Goal: Task Accomplishment & Management: Manage account settings

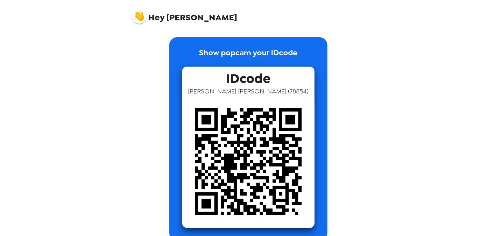
scroll to position [12, 0]
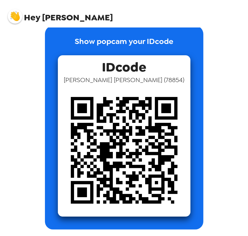
click at [17, 14] on img at bounding box center [15, 16] width 15 height 15
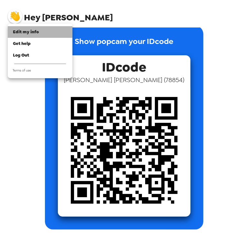
click at [27, 32] on span "Edit my info" at bounding box center [26, 31] width 26 height 5
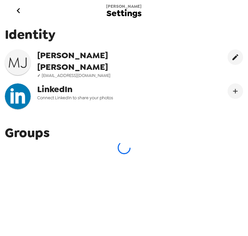
click at [77, 95] on span "Connect LinkedIn to share your photos" at bounding box center [99, 97] width 125 height 5
click at [232, 91] on icon "Connect LinekdIn" at bounding box center [235, 91] width 8 height 8
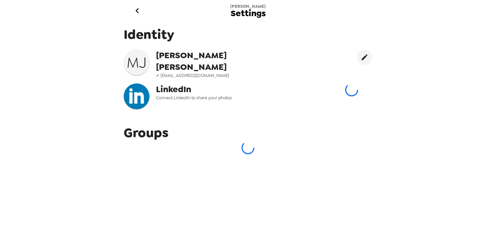
click at [158, 96] on span "Connect LinkedIn to share your photos" at bounding box center [221, 97] width 130 height 5
click at [137, 8] on icon "go back" at bounding box center [137, 10] width 10 height 10
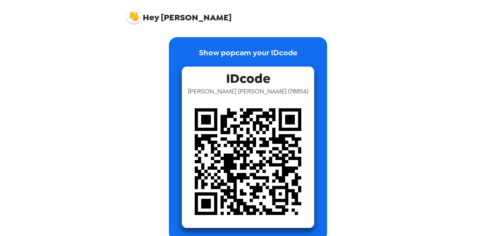
click at [130, 15] on img at bounding box center [134, 16] width 15 height 15
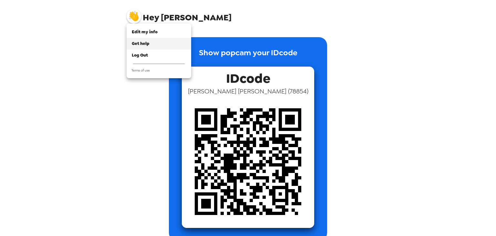
click at [134, 41] on span "Get help" at bounding box center [141, 43] width 18 height 5
click at [151, 29] on span "Edit my info" at bounding box center [145, 31] width 26 height 5
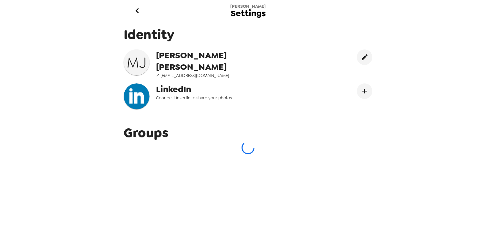
click at [247, 61] on span "[PERSON_NAME]" at bounding box center [221, 60] width 130 height 23
click at [247, 52] on button "edit" at bounding box center [364, 56] width 15 height 15
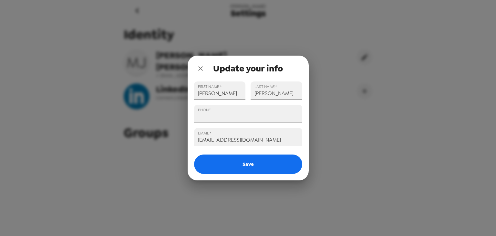
click at [197, 67] on icon "close" at bounding box center [201, 69] width 8 height 8
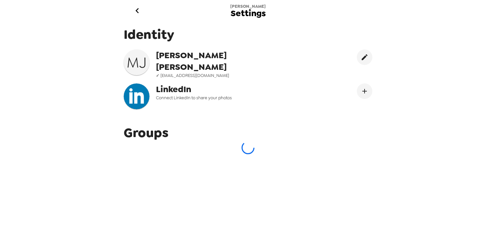
click at [137, 141] on div at bounding box center [248, 147] width 248 height 13
click at [137, 12] on icon "go back" at bounding box center [136, 10] width 3 height 5
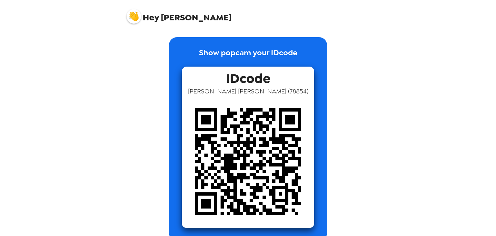
scroll to position [12, 0]
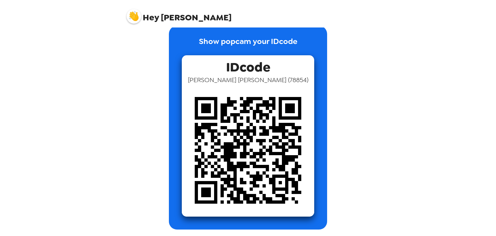
click at [135, 15] on img at bounding box center [134, 16] width 15 height 15
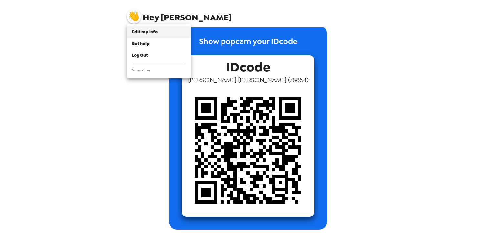
click at [143, 32] on span "Edit my info" at bounding box center [145, 31] width 26 height 5
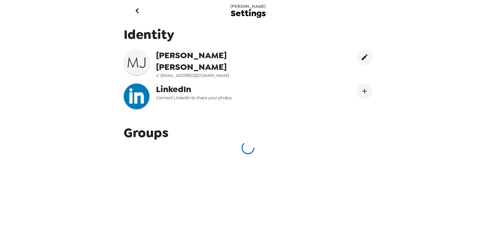
click at [199, 111] on div "Identity M J Meredith Jacobs ✓ myjacobs123@gmail.com LinkedIn Connect LinkedIn …" at bounding box center [248, 70] width 258 height 98
